Goal: Task Accomplishment & Management: Manage account settings

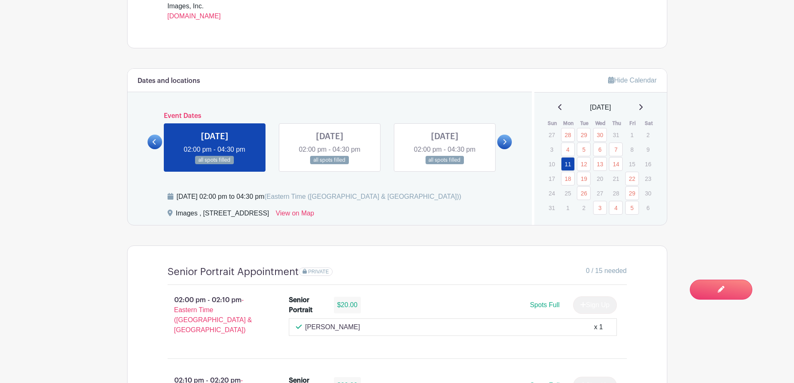
scroll to position [417, 0]
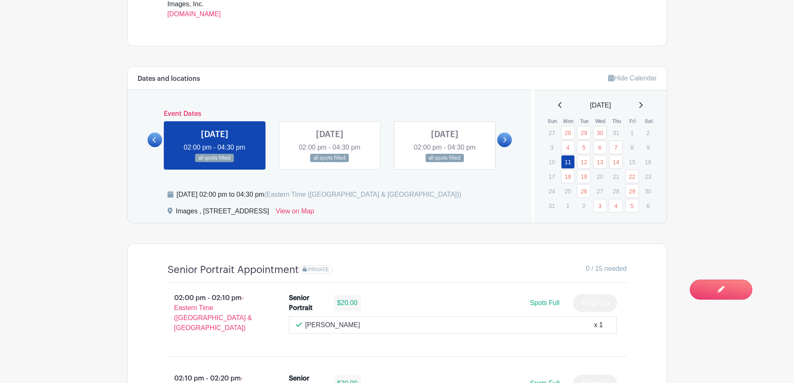
click at [641, 103] on icon at bounding box center [641, 105] width 4 height 7
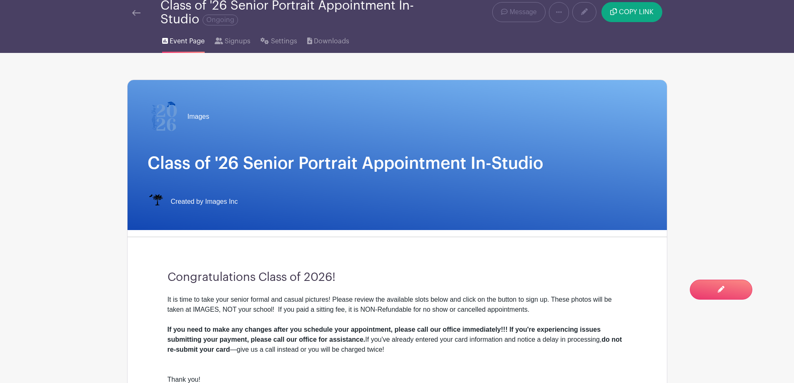
scroll to position [0, 0]
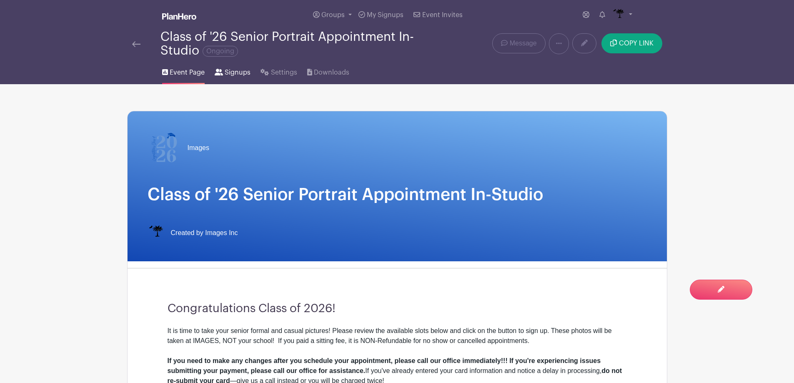
click at [236, 67] on link "Signups" at bounding box center [233, 71] width 36 height 27
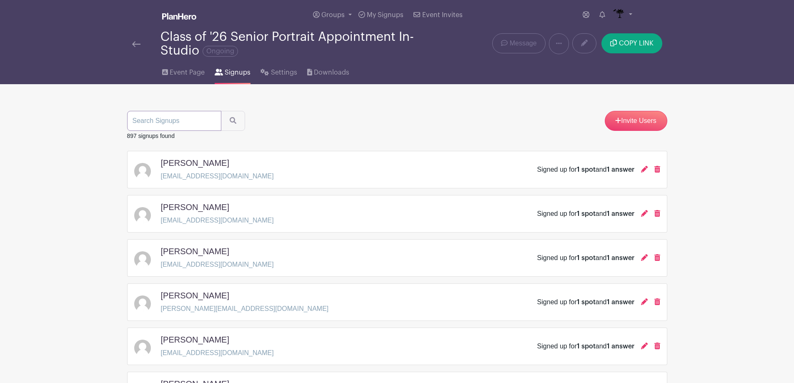
click at [169, 119] on input "search" at bounding box center [174, 121] width 94 height 20
type input "johnson"
click at [221, 111] on button "submit" at bounding box center [233, 121] width 24 height 20
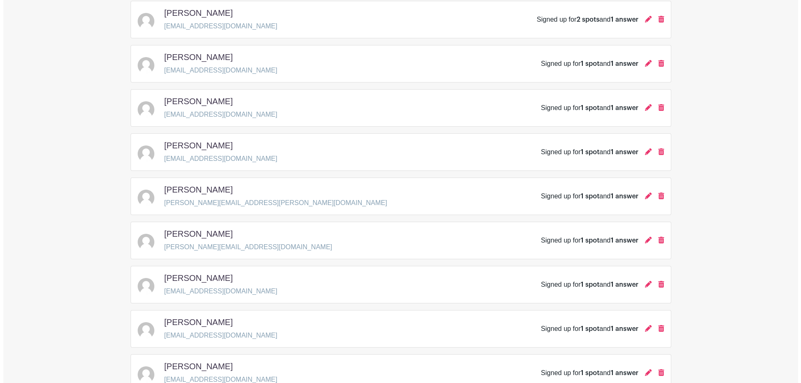
scroll to position [167, 0]
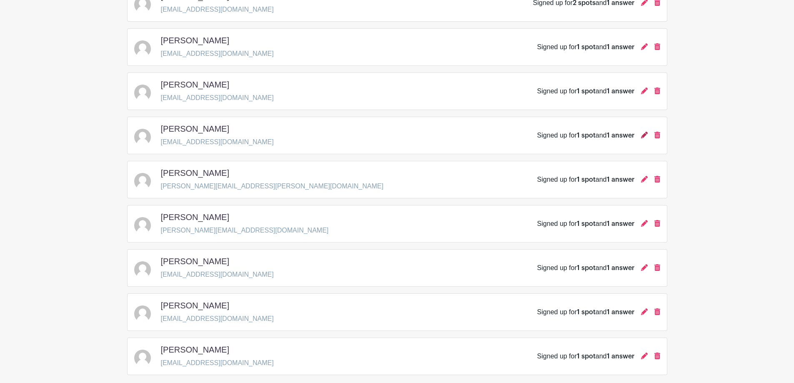
click at [642, 134] on icon at bounding box center [644, 135] width 7 height 7
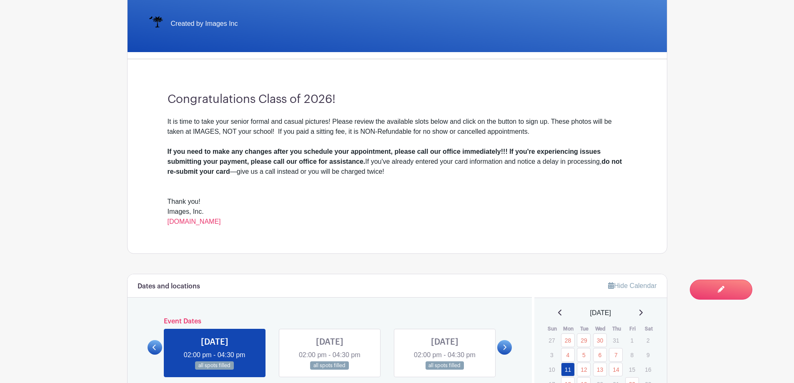
scroll to position [292, 0]
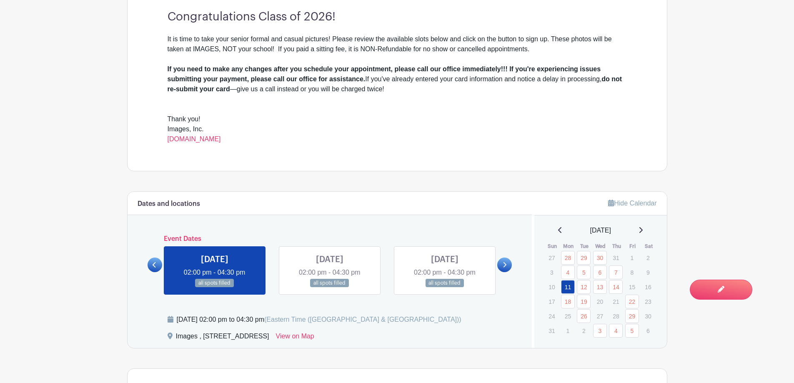
click at [643, 232] on icon at bounding box center [641, 230] width 4 height 7
click at [643, 231] on icon at bounding box center [641, 230] width 4 height 7
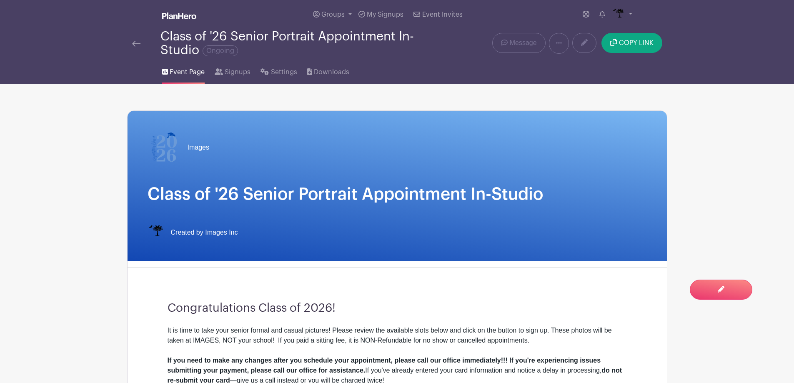
scroll to position [0, 0]
